Goal: Information Seeking & Learning: Learn about a topic

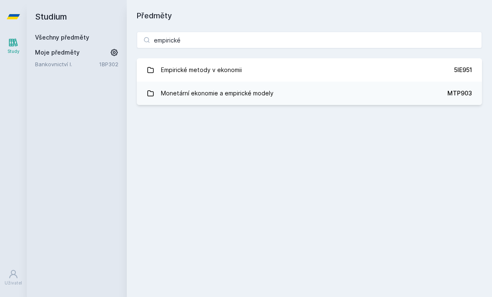
type input "empirické"
click at [407, 69] on link "Empirické metody v ekonomii 5IE951" at bounding box center [309, 69] width 345 height 23
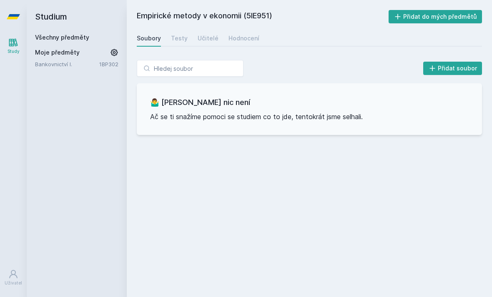
click at [176, 39] on div "Testy" at bounding box center [179, 38] width 17 height 8
click at [210, 36] on div "Učitelé" at bounding box center [208, 38] width 21 height 8
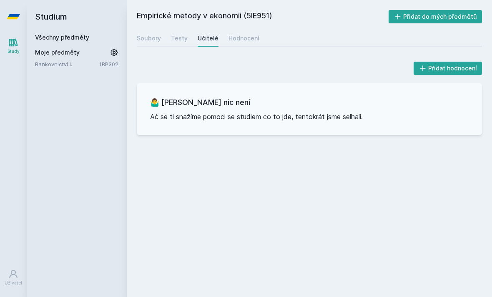
click at [248, 40] on div "Hodnocení" at bounding box center [244, 38] width 31 height 8
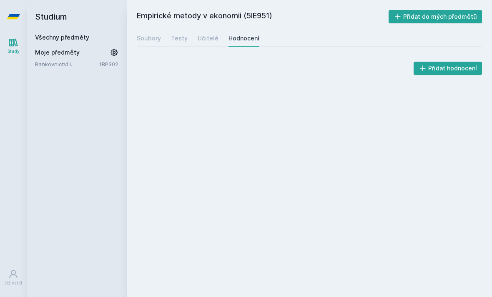
click at [155, 40] on div "Soubory" at bounding box center [149, 38] width 24 height 8
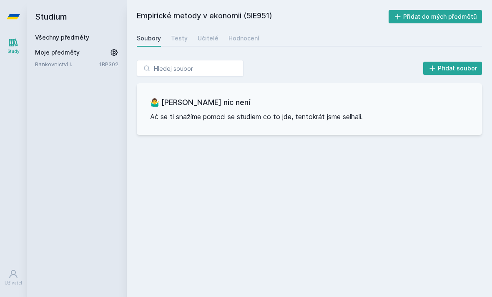
click at [54, 20] on h2 "Studium" at bounding box center [76, 16] width 83 height 33
click at [64, 40] on link "Všechny předměty" at bounding box center [62, 37] width 54 height 7
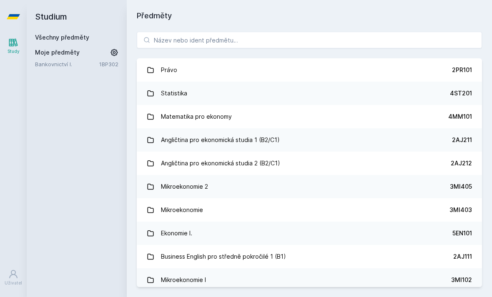
click at [54, 17] on h2 "Studium" at bounding box center [76, 16] width 83 height 33
click at [235, 44] on input "search" at bounding box center [309, 40] width 345 height 17
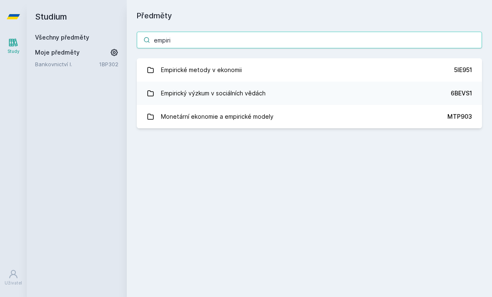
type input "empiric"
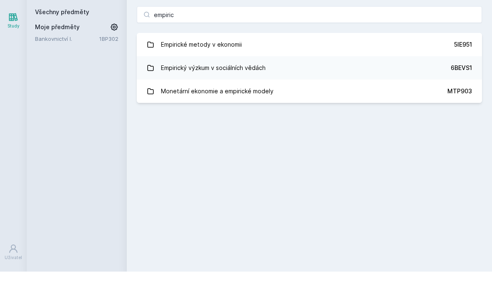
click at [287, 105] on link "Monetární ekonomie a empirické modely MTP903" at bounding box center [309, 116] width 345 height 23
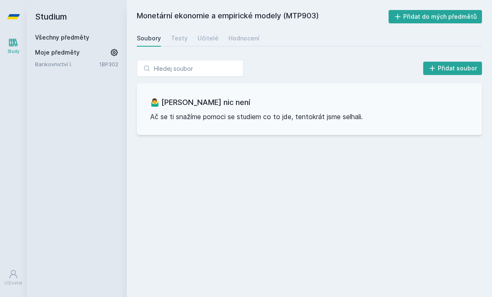
click at [14, 39] on icon at bounding box center [13, 43] width 9 height 8
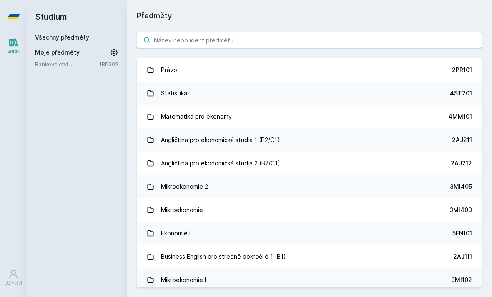
click at [265, 45] on input "search" at bounding box center [309, 40] width 345 height 17
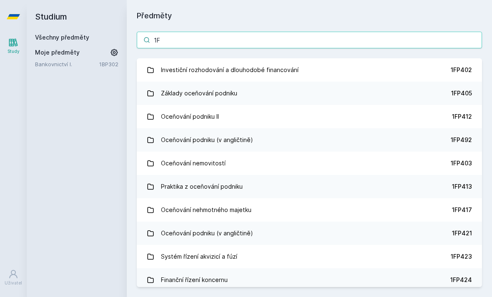
type input "1"
